Goal: Find contact information: Find contact information

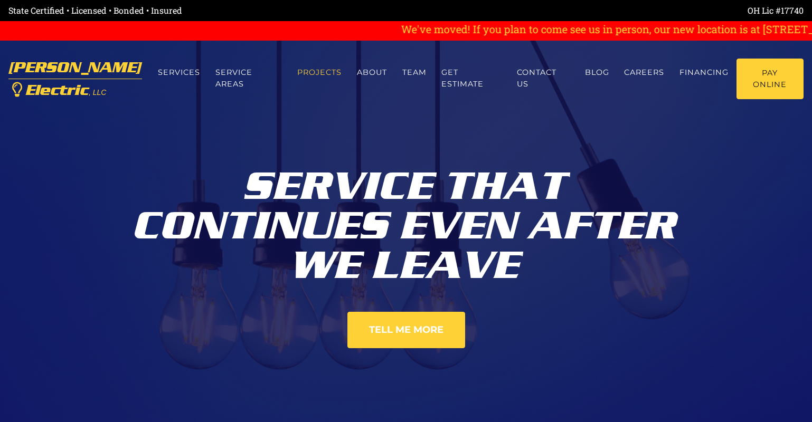
click at [308, 75] on link "Projects" at bounding box center [320, 73] width 60 height 28
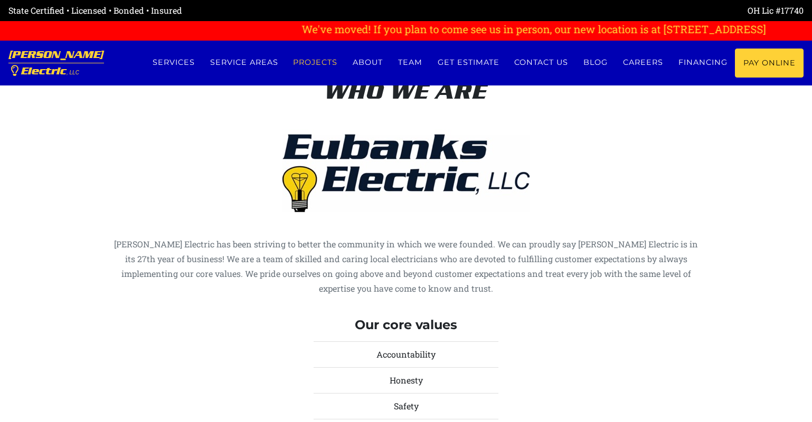
scroll to position [3755, 0]
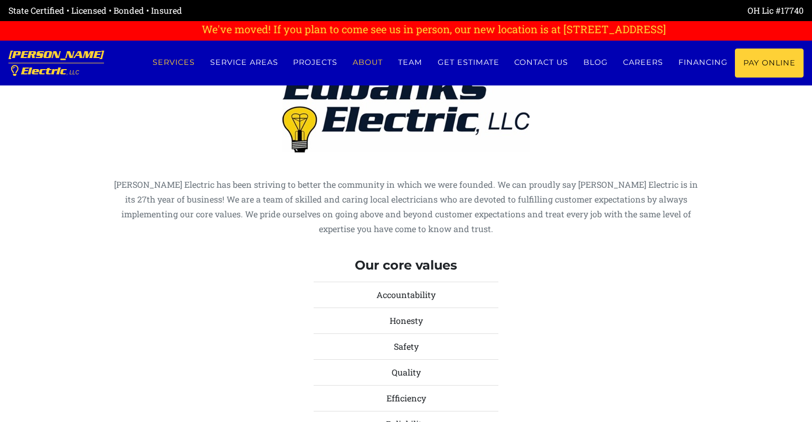
click at [177, 66] on link "Services" at bounding box center [174, 63] width 58 height 28
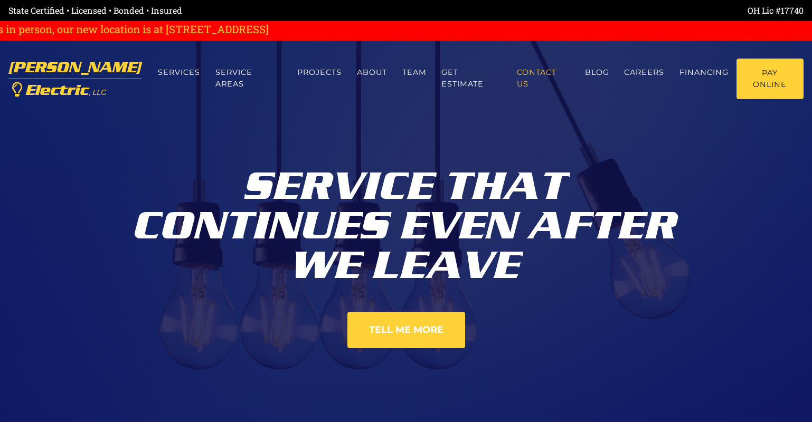
click at [544, 77] on link "Contact us" at bounding box center [543, 79] width 68 height 40
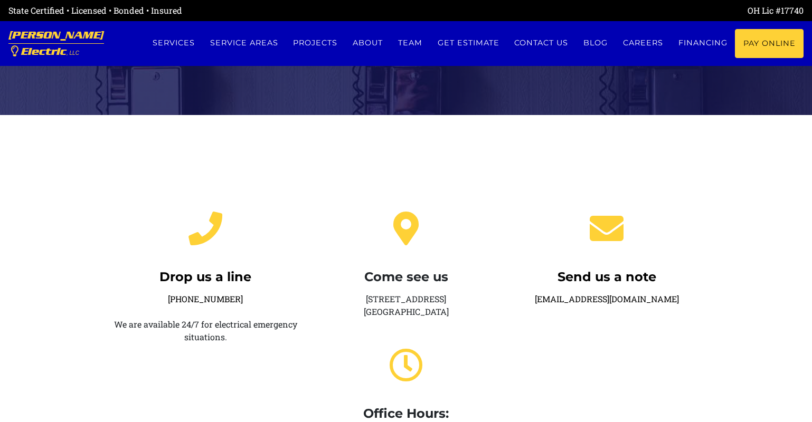
scroll to position [106, 0]
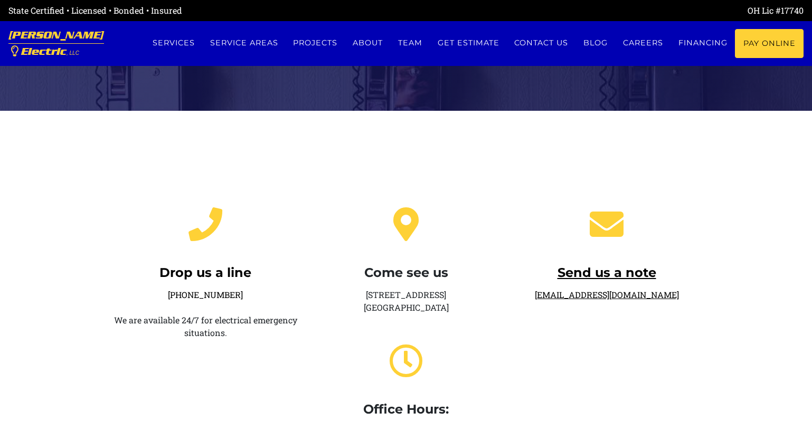
drag, startPoint x: 677, startPoint y: 298, endPoint x: 549, endPoint y: 292, distance: 127.9
click at [549, 292] on div "Send us a note service@eubankselectric.com" at bounding box center [606, 340] width 201 height 300
copy link "service@eubankselectric.com"
